Goal: Transaction & Acquisition: Purchase product/service

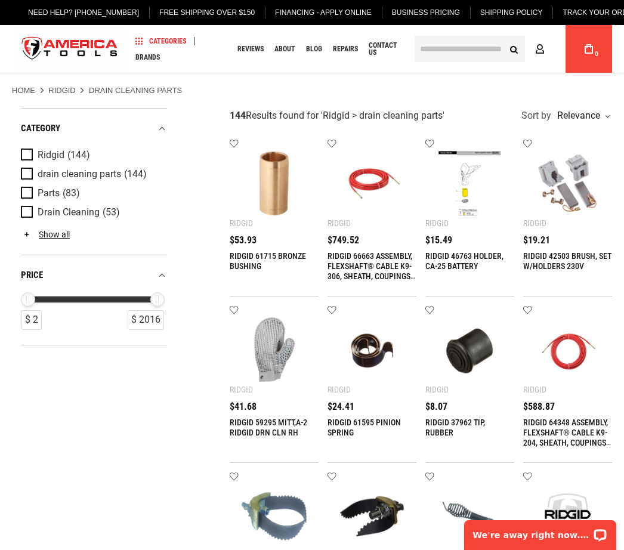
click at [34, 150] on span "Product Filters" at bounding box center [29, 154] width 17 height 13
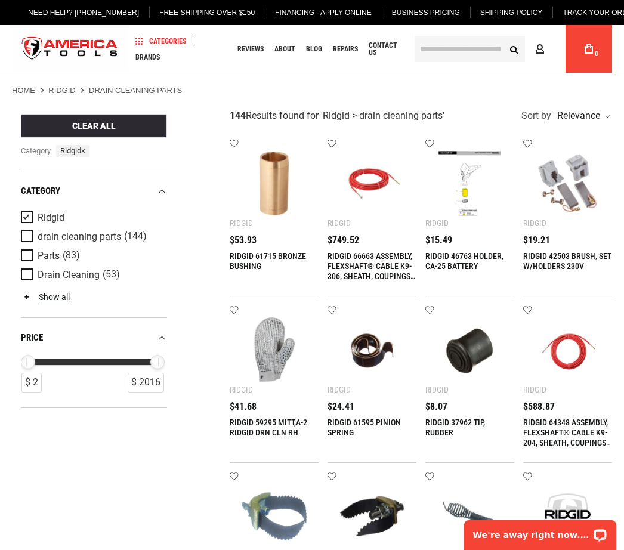
click at [472, 48] on input "text" at bounding box center [469, 49] width 110 height 26
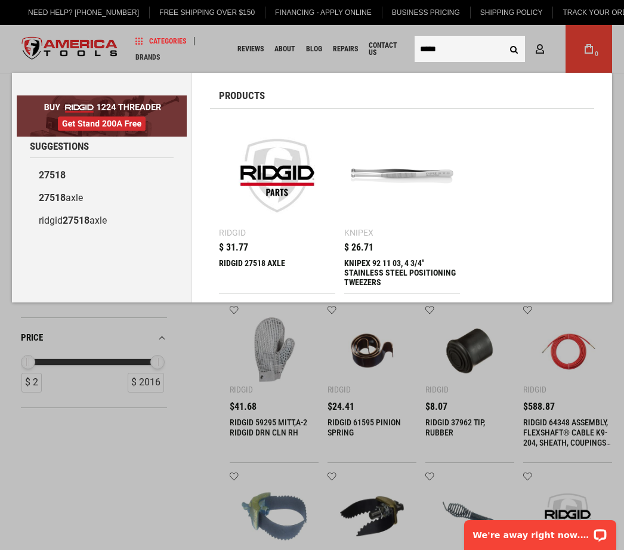
type input "*****"
click at [513, 49] on button "Search" at bounding box center [513, 49] width 23 height 23
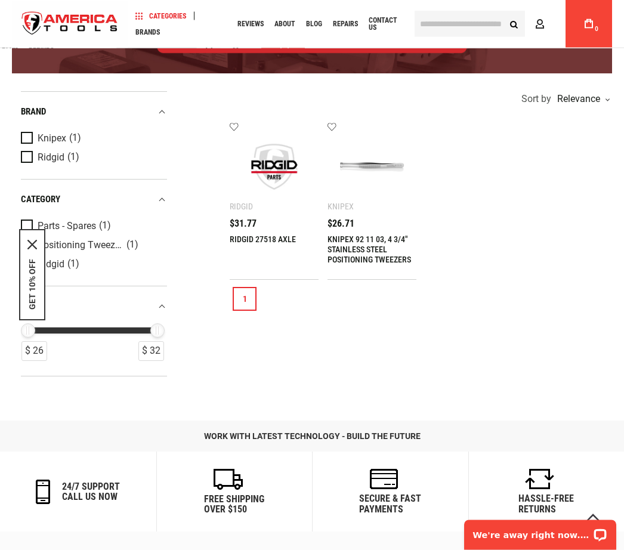
scroll to position [205, 0]
click at [246, 296] on link "1" at bounding box center [245, 299] width 24 height 24
click at [247, 228] on div "RIDGID 27518 AXLE $31.77" at bounding box center [274, 243] width 89 height 48
click at [247, 215] on div "Add to wishlist Ridgid RIDGID 27518 AXLE $31.77 Add to Cart" at bounding box center [274, 200] width 89 height 157
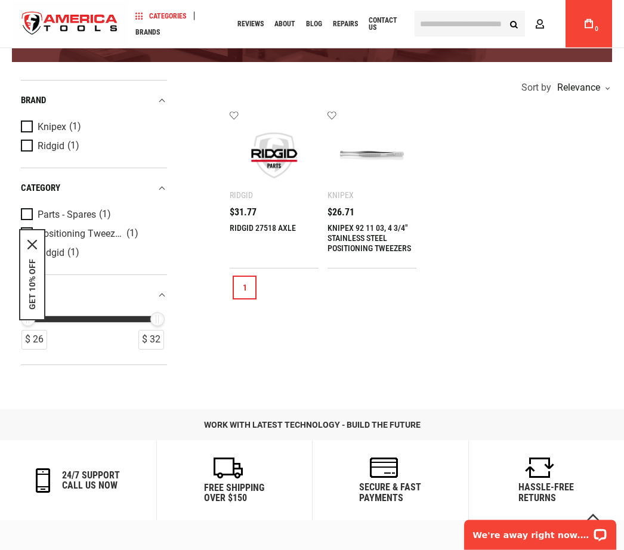
scroll to position [216, 0]
click at [28, 310] on button "GET 10% OFF" at bounding box center [32, 284] width 10 height 51
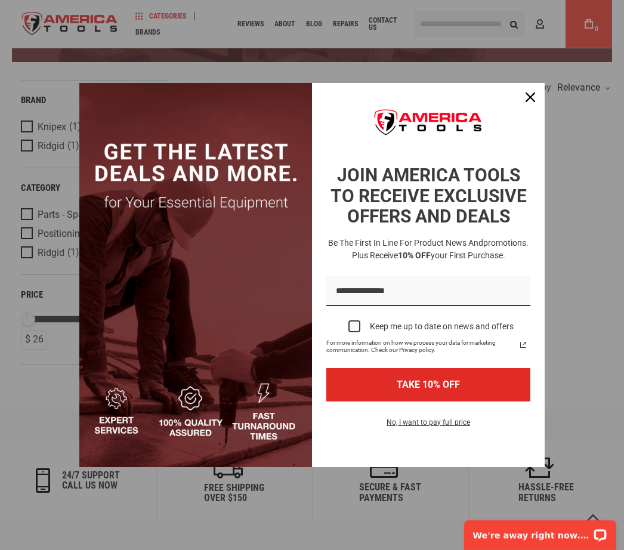
click at [354, 332] on div "Marketing offer form" at bounding box center [354, 326] width 12 height 12
click at [480, 398] on button "TAKE 10% OFF" at bounding box center [428, 384] width 204 height 33
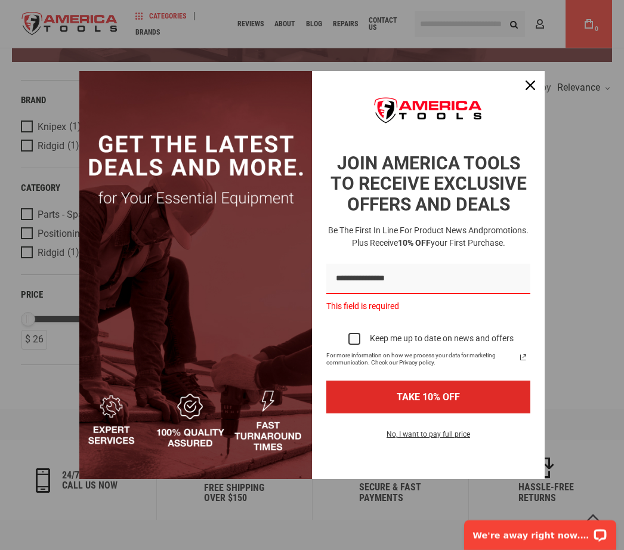
click at [534, 95] on div "Close" at bounding box center [530, 85] width 19 height 19
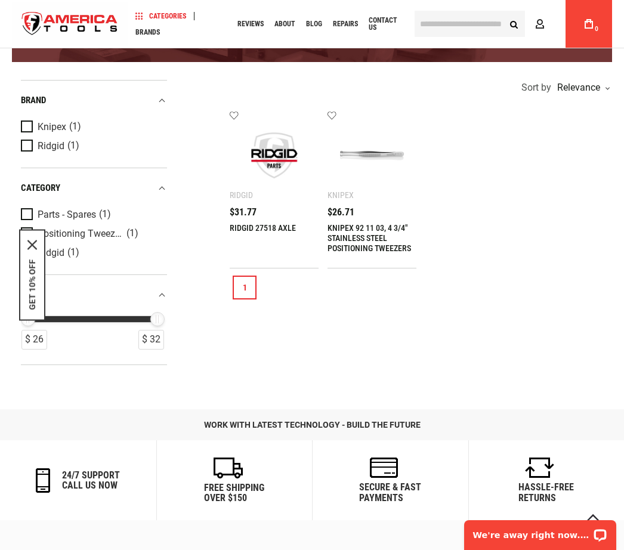
click at [247, 281] on link "1" at bounding box center [245, 287] width 24 height 24
click at [249, 282] on link "1" at bounding box center [245, 287] width 24 height 24
click at [249, 281] on link "1" at bounding box center [245, 287] width 24 height 24
click at [246, 214] on span "$31.77" at bounding box center [243, 212] width 27 height 10
click at [262, 218] on div "RIDGID 27518 AXLE $31.77" at bounding box center [274, 231] width 89 height 48
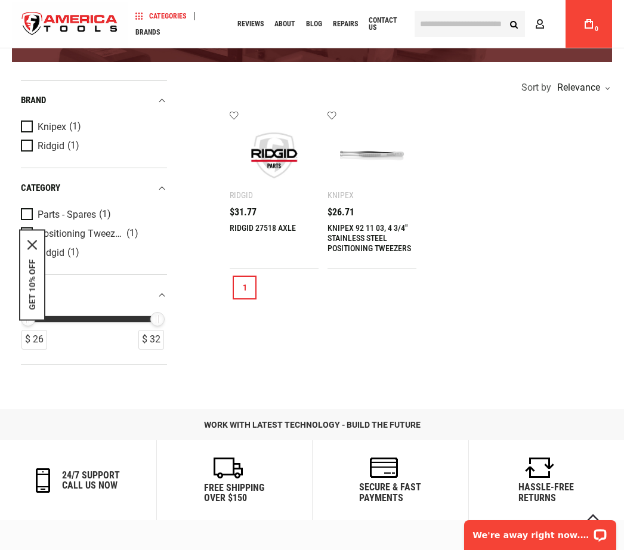
click at [262, 217] on div "RIDGID 27518 AXLE $31.77" at bounding box center [274, 231] width 89 height 48
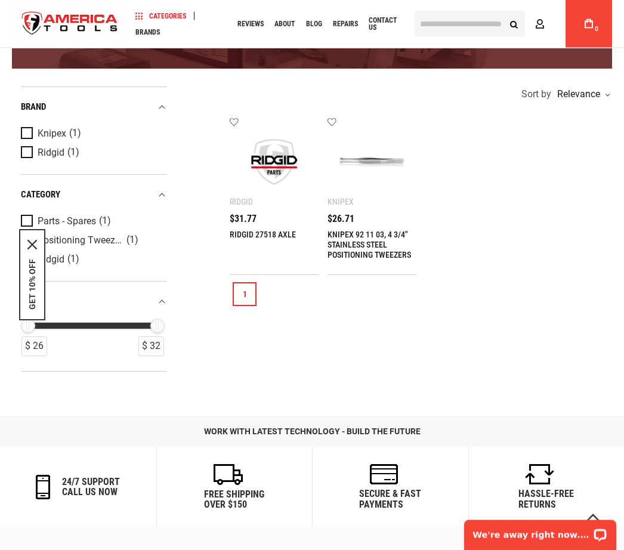
scroll to position [209, 0]
click at [107, 219] on span "(1)" at bounding box center [105, 221] width 12 height 10
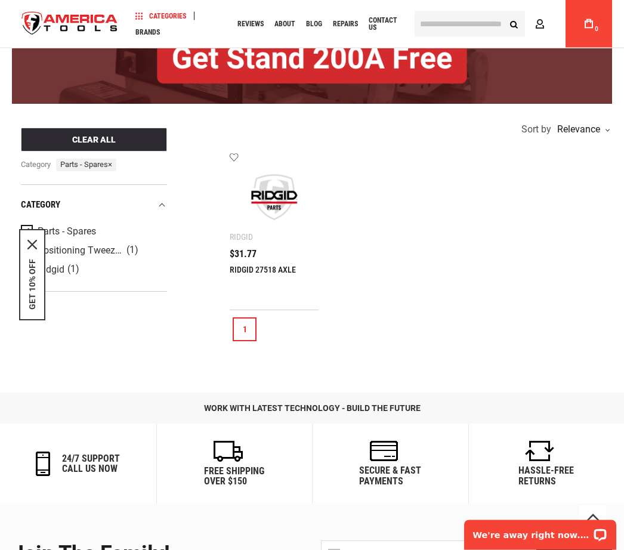
scroll to position [174, 0]
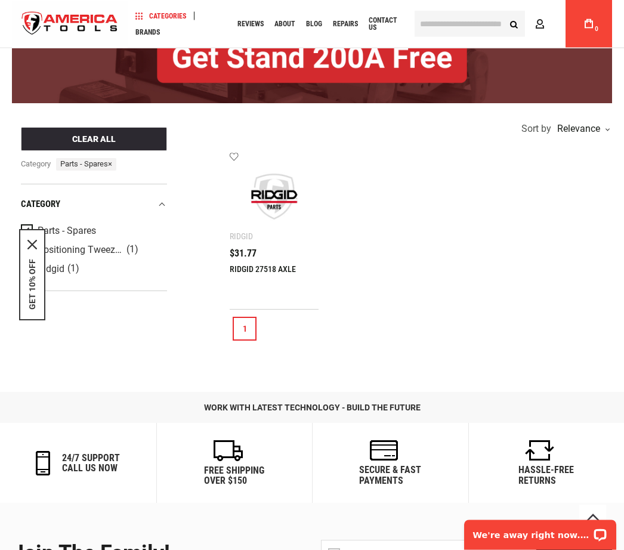
click at [247, 330] on link "1" at bounding box center [245, 329] width 24 height 24
click at [251, 257] on span "$31.77" at bounding box center [243, 254] width 27 height 10
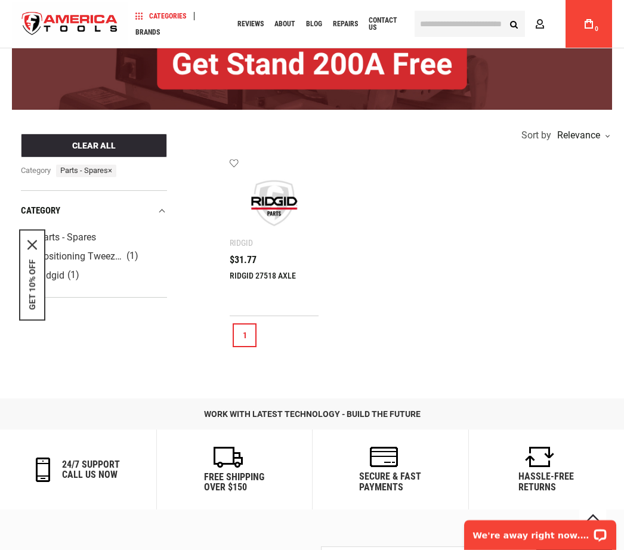
scroll to position [168, 0]
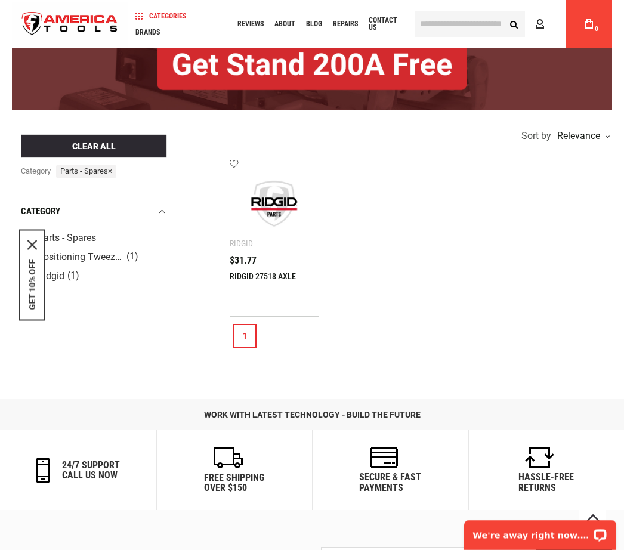
click at [260, 267] on div "RIDGID 27518 AXLE $31.77" at bounding box center [274, 280] width 89 height 48
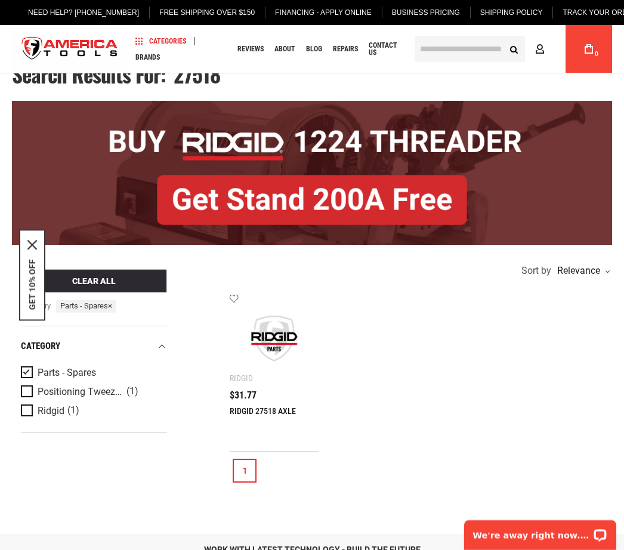
scroll to position [11, 0]
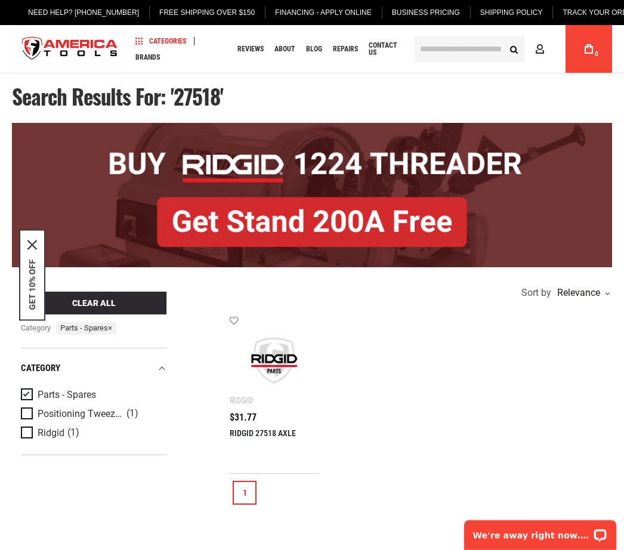
click at [33, 389] on span "Product Filters" at bounding box center [29, 394] width 17 height 13
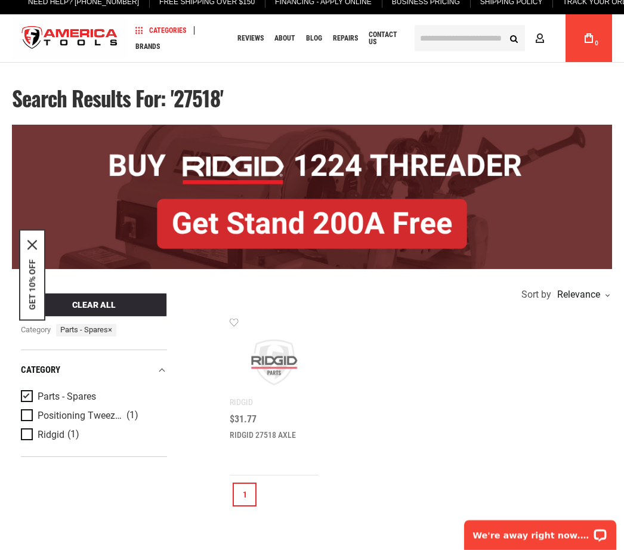
scroll to position [0, 0]
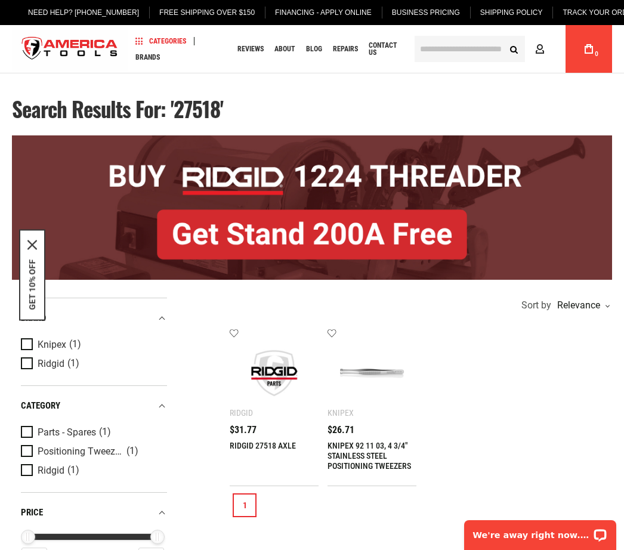
click at [35, 467] on span "Product Filters" at bounding box center [29, 470] width 17 height 13
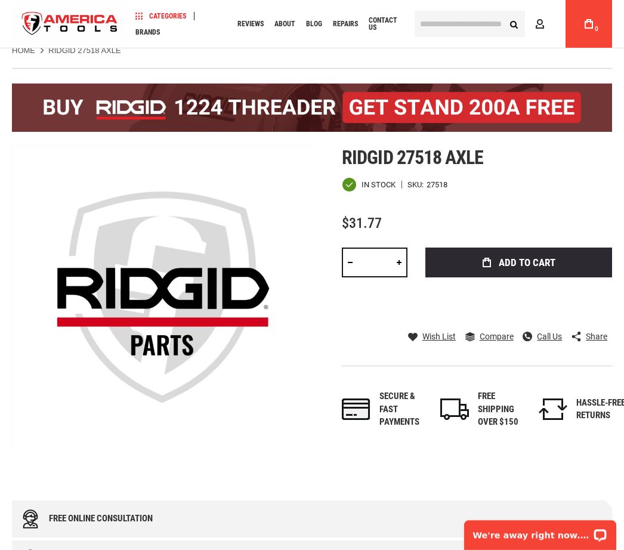
click at [535, 264] on span "Add to Cart" at bounding box center [526, 263] width 57 height 10
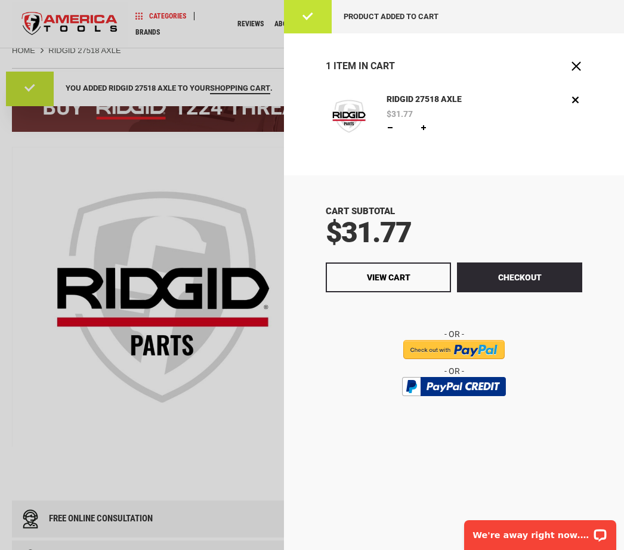
click at [521, 275] on button "Checkout" at bounding box center [519, 277] width 125 height 30
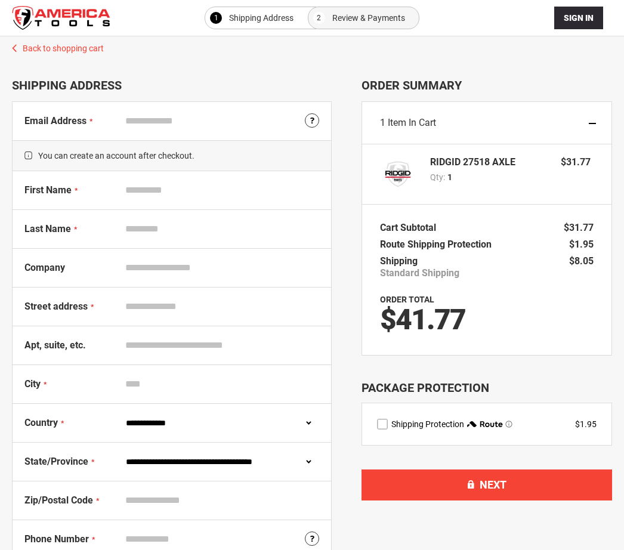
select select "**"
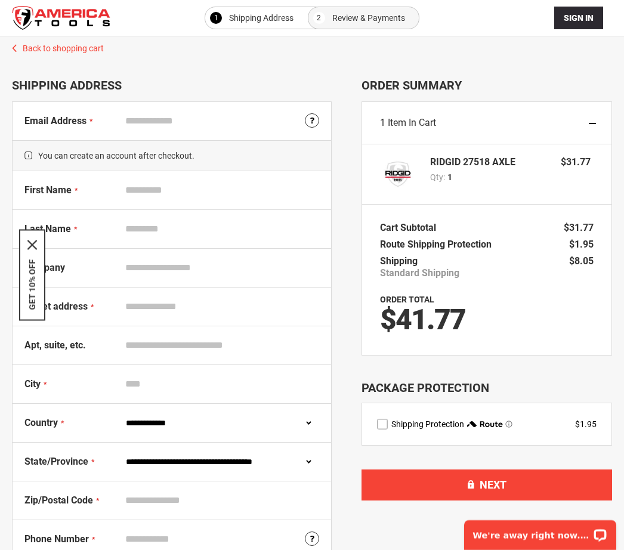
click at [596, 118] on div "1 Item in Cart" at bounding box center [486, 123] width 249 height 42
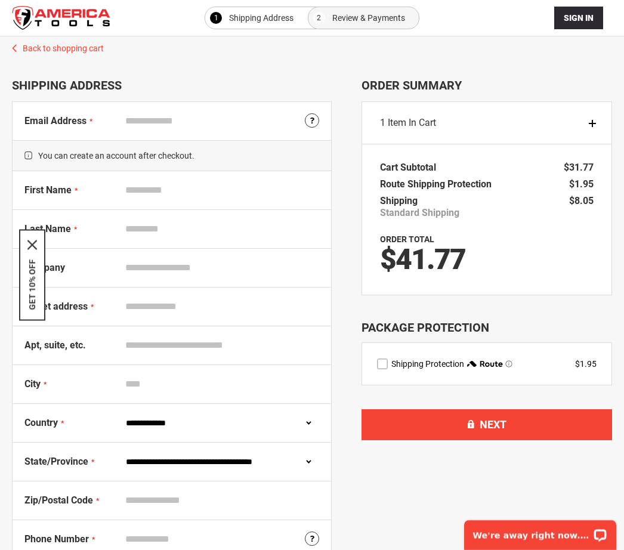
click at [596, 119] on div "1 Item in Cart" at bounding box center [486, 123] width 249 height 42
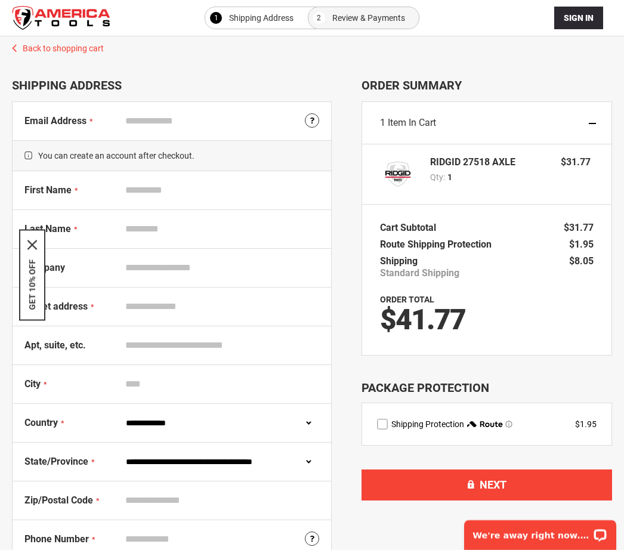
click at [597, 124] on div "1 Item in Cart" at bounding box center [486, 123] width 249 height 42
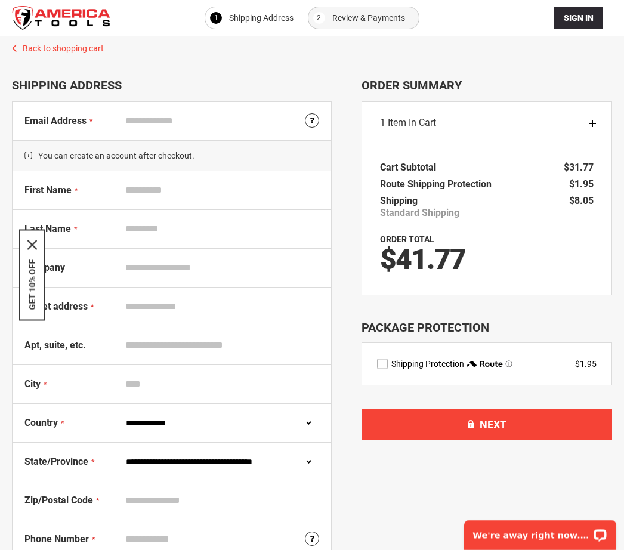
click at [594, 123] on div "1 Item in Cart" at bounding box center [486, 123] width 249 height 42
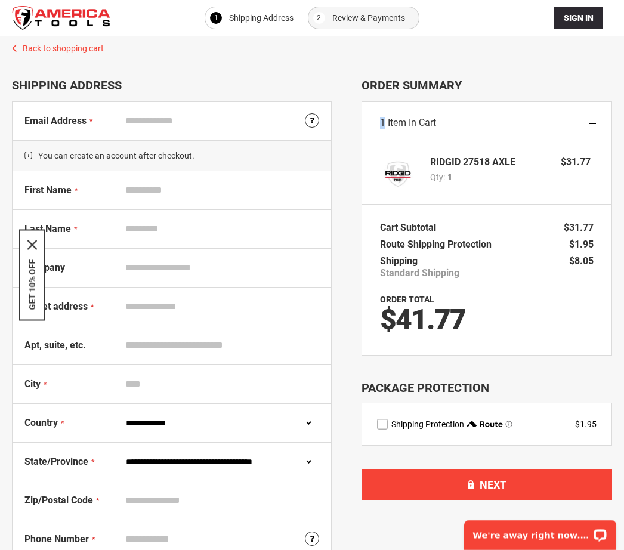
click at [597, 123] on div "1 Item in Cart" at bounding box center [486, 123] width 249 height 42
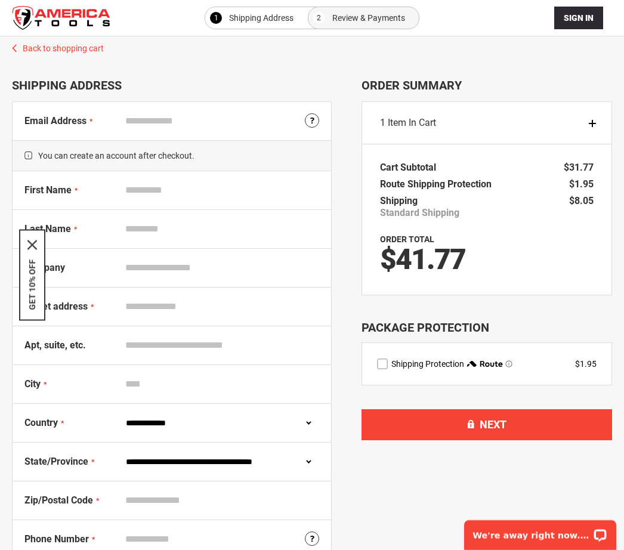
click at [597, 125] on div "1 Item in Cart" at bounding box center [486, 123] width 249 height 42
